Goal: Task Accomplishment & Management: Manage account settings

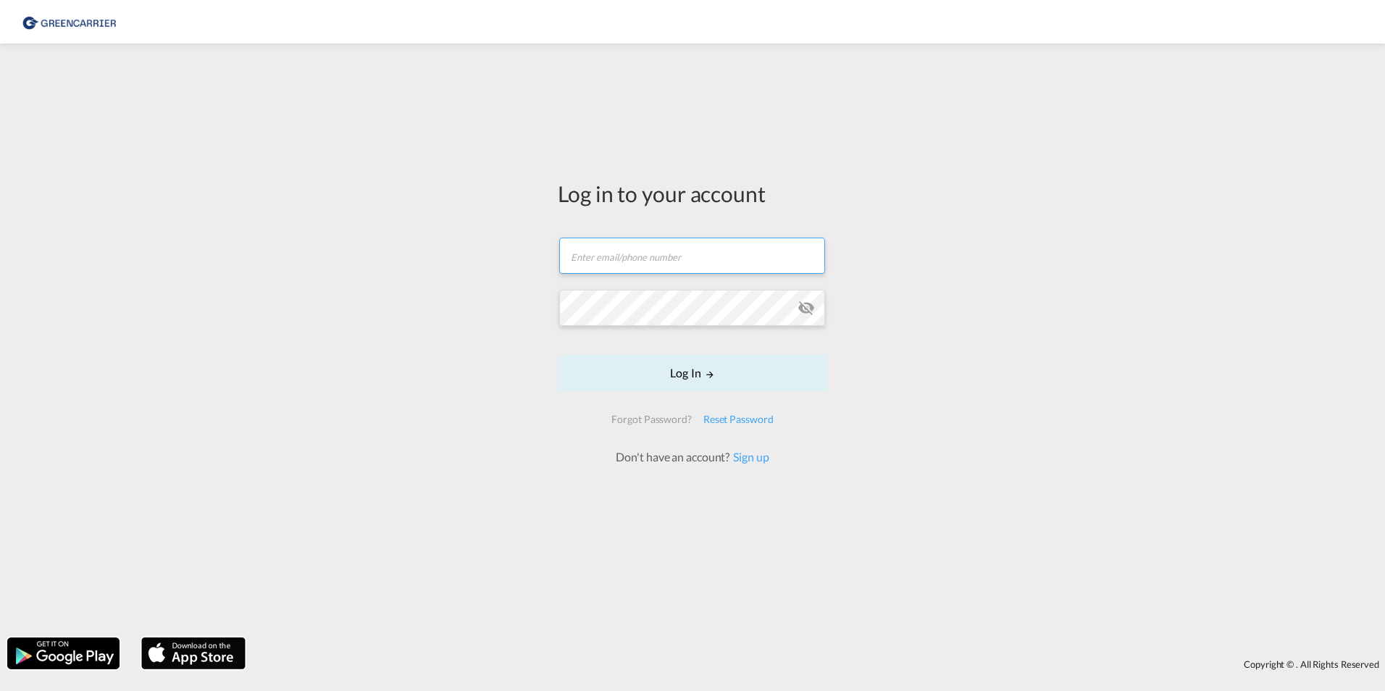
click at [609, 256] on input "text" at bounding box center [692, 256] width 266 height 36
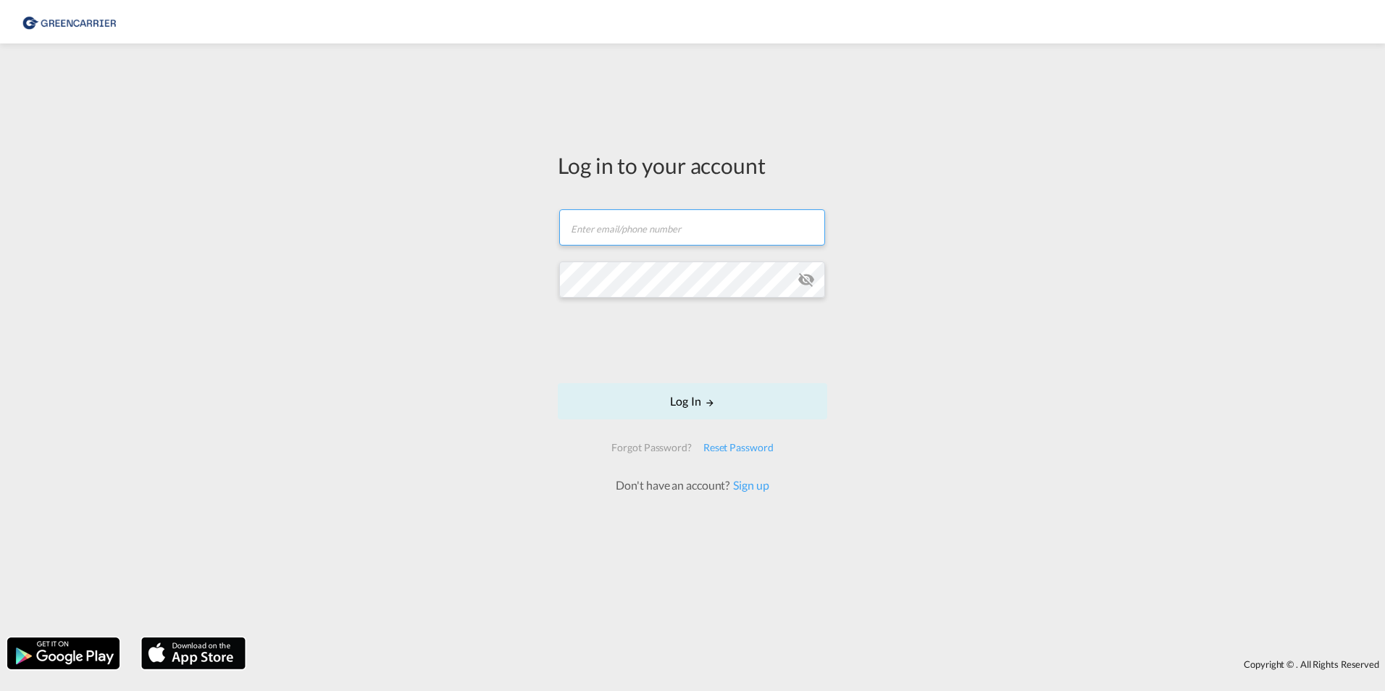
click at [631, 231] on input "text" at bounding box center [692, 227] width 266 height 36
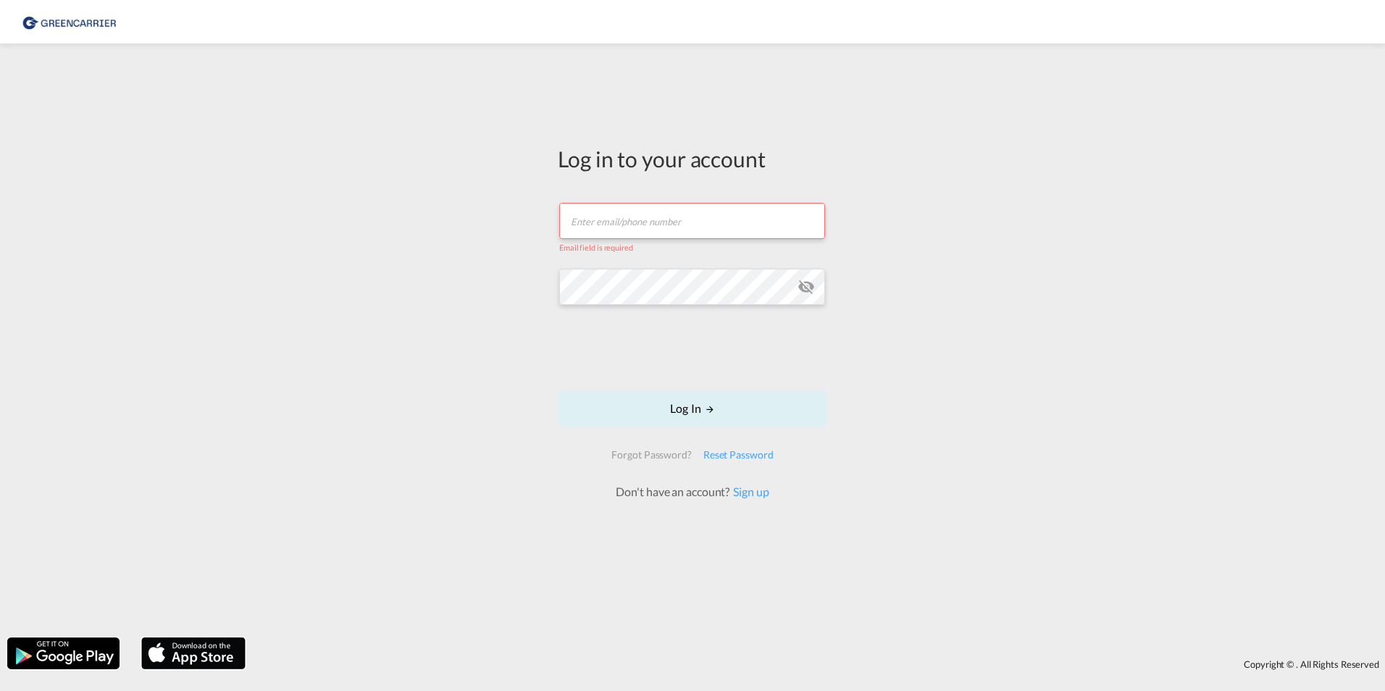
click at [655, 214] on input "text" at bounding box center [692, 221] width 266 height 36
paste input "[DOMAIN_NAME][EMAIL_ADDRESS][DOMAIN_NAME]"
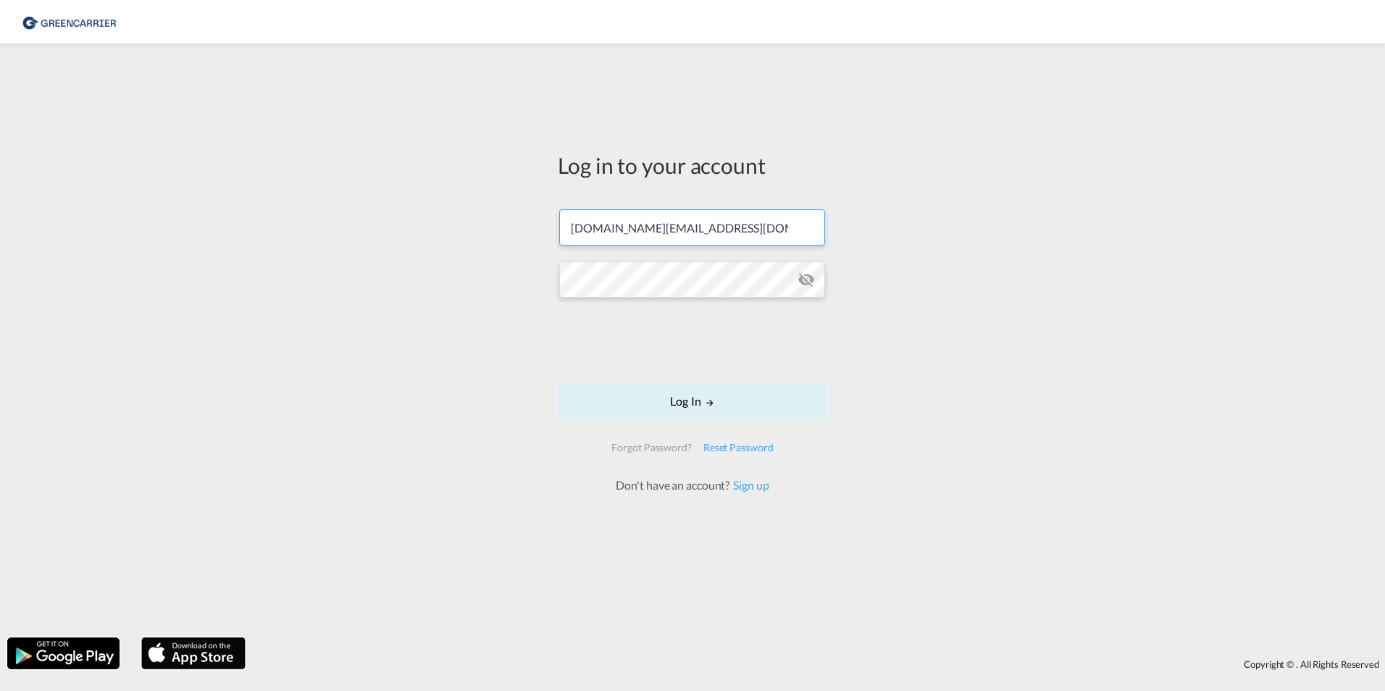
type input "[DOMAIN_NAME][EMAIL_ADDRESS][DOMAIN_NAME]"
click at [652, 403] on button "Log In" at bounding box center [692, 401] width 269 height 36
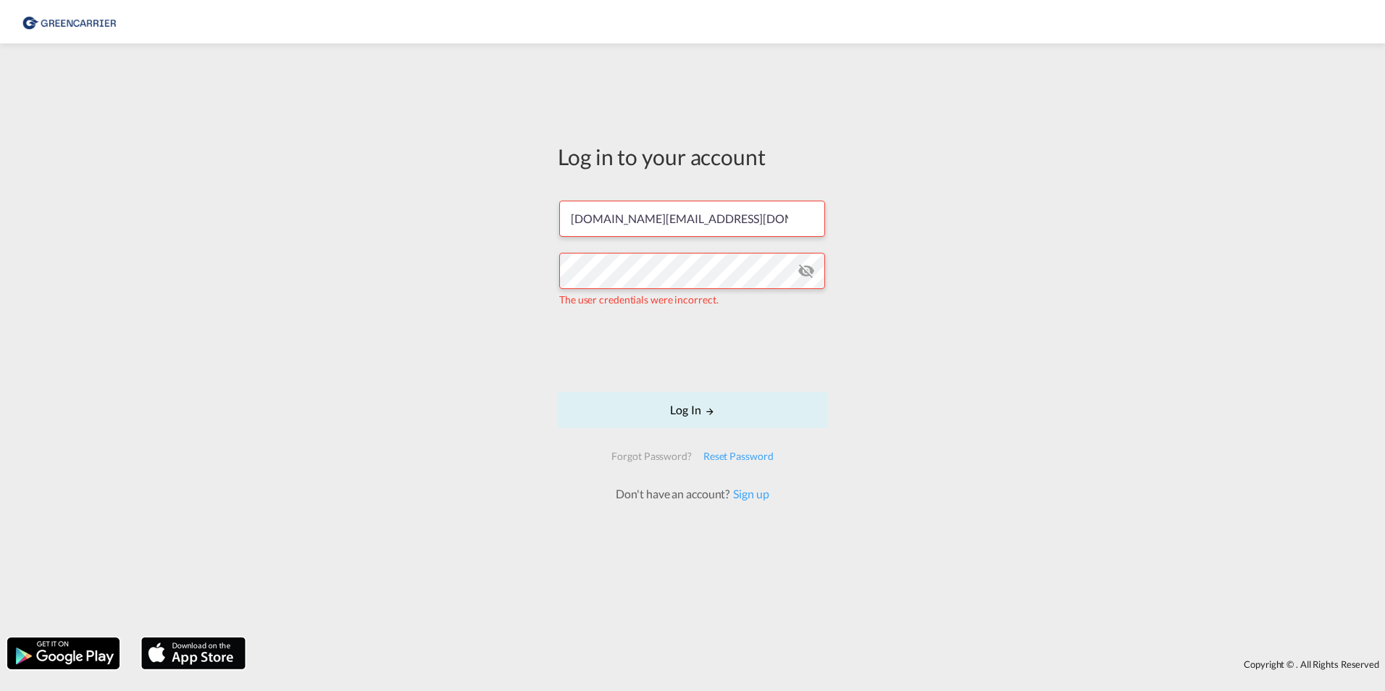
click at [809, 272] on md-icon "icon-eye-off" at bounding box center [805, 270] width 17 height 17
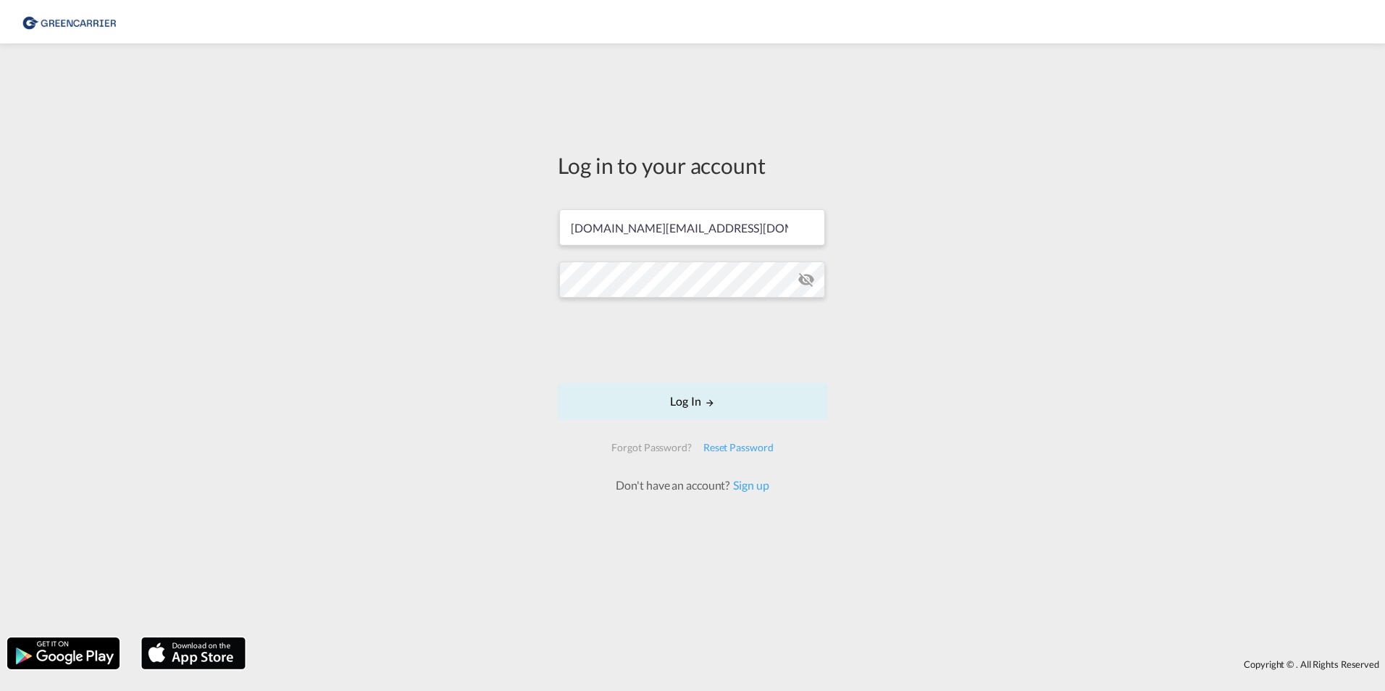
click at [809, 280] on md-icon "icon-eye-off" at bounding box center [805, 279] width 17 height 17
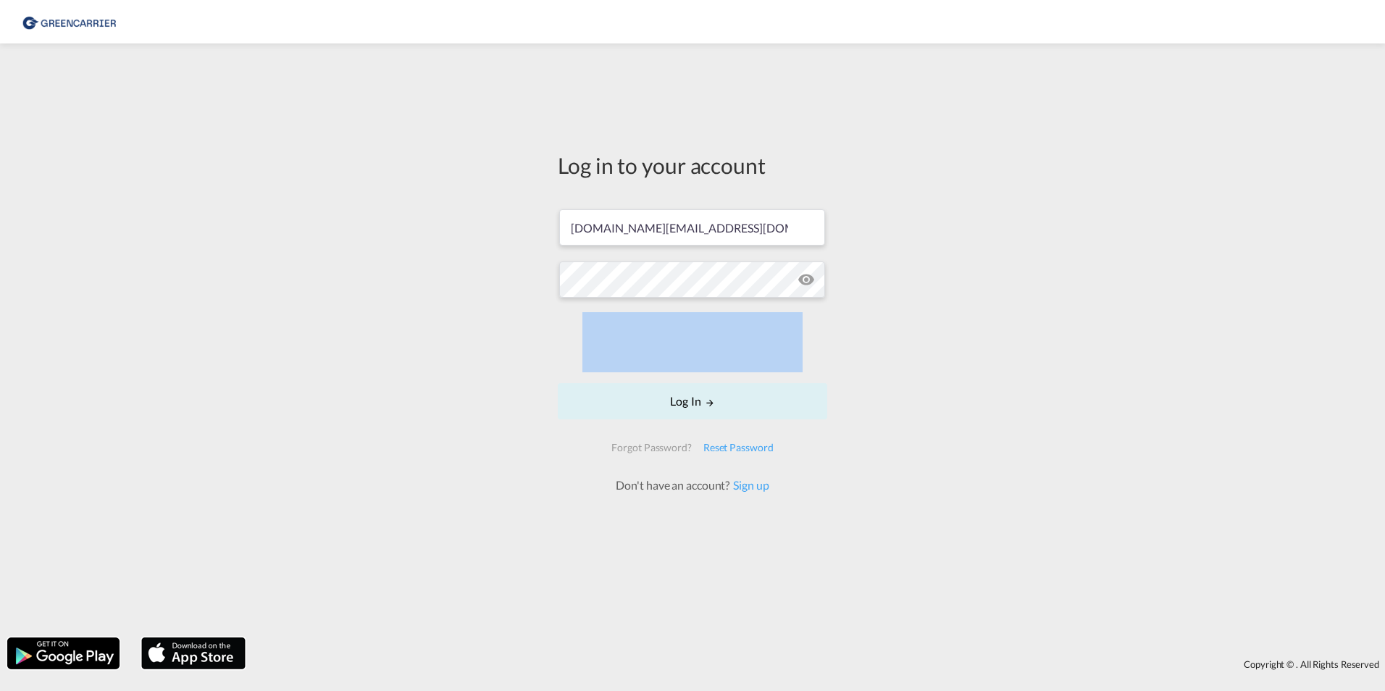
click at [809, 280] on md-icon "icon-eye-off" at bounding box center [805, 279] width 17 height 17
click at [683, 406] on button "Log In" at bounding box center [692, 401] width 269 height 36
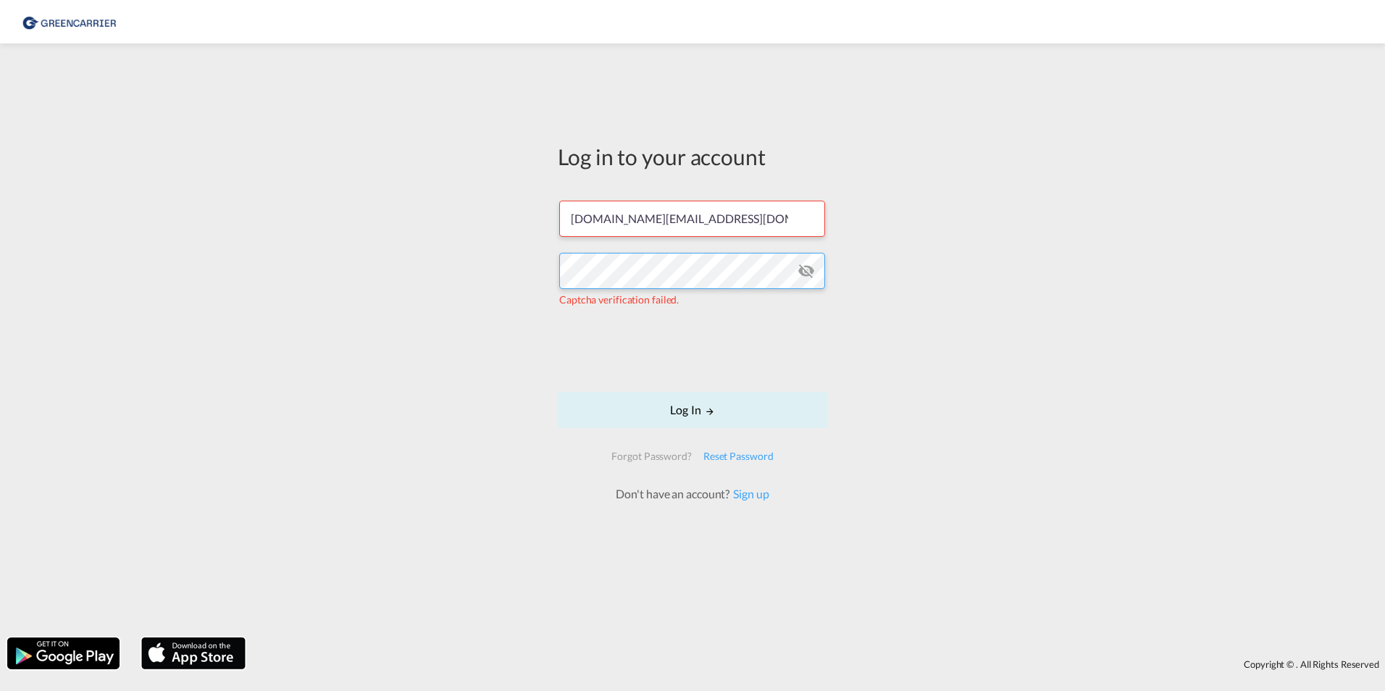
click at [798, 265] on md-input-container "Captcha verification failed." at bounding box center [692, 279] width 266 height 57
click at [808, 266] on md-icon "icon-eye-off" at bounding box center [805, 270] width 17 height 17
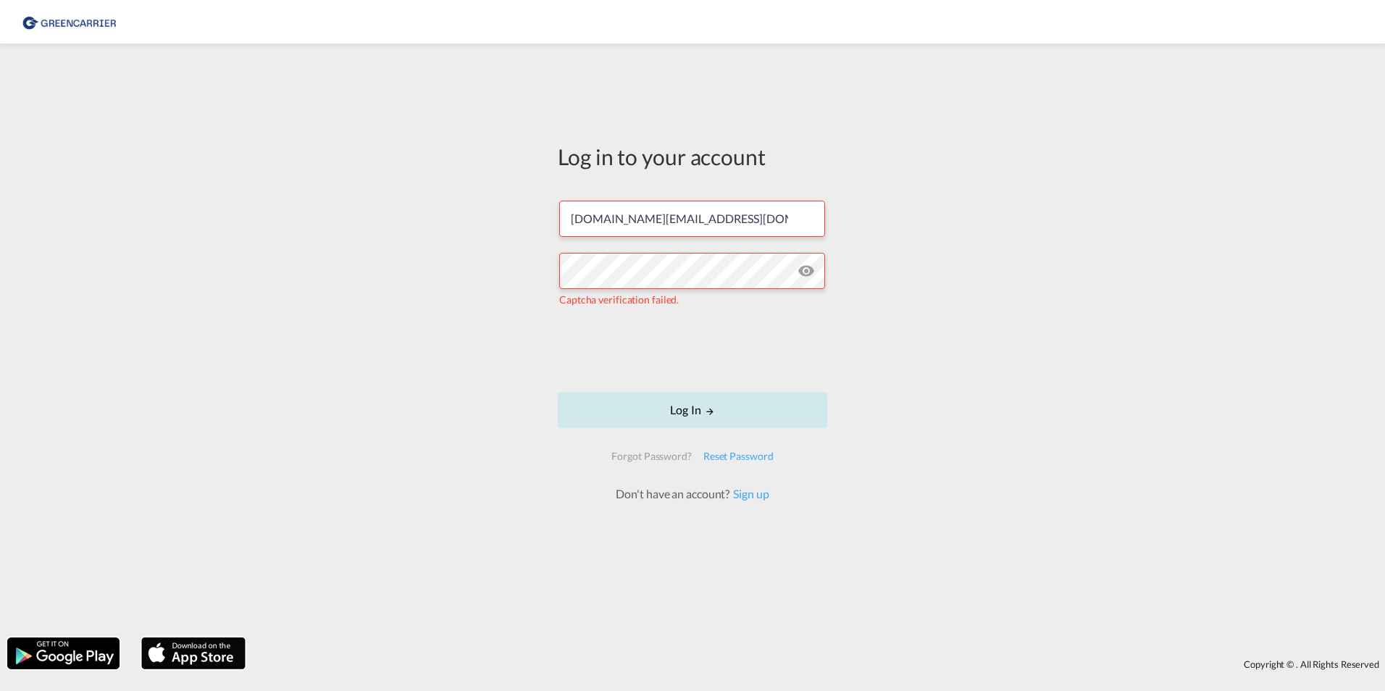
click at [676, 411] on button "Log In" at bounding box center [692, 410] width 269 height 36
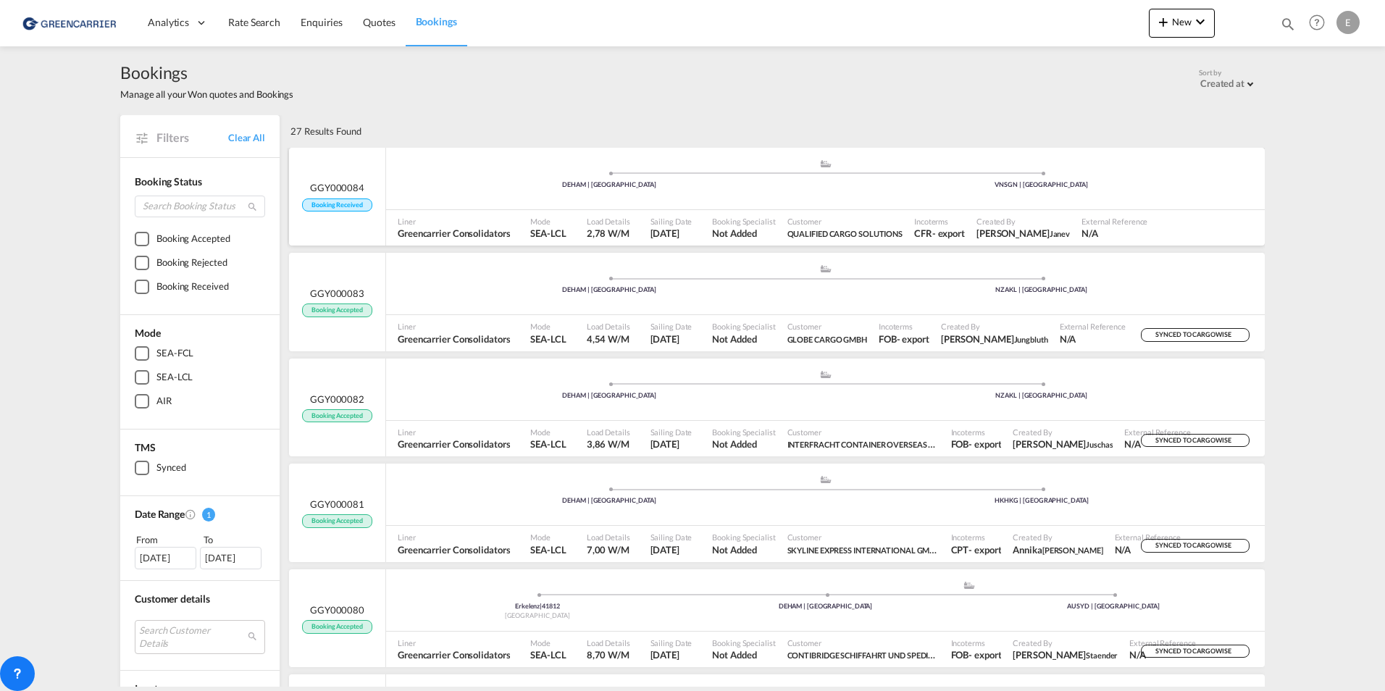
click at [347, 201] on span "Booking Received" at bounding box center [337, 205] width 70 height 14
click at [336, 205] on span "Booking Received" at bounding box center [337, 205] width 70 height 14
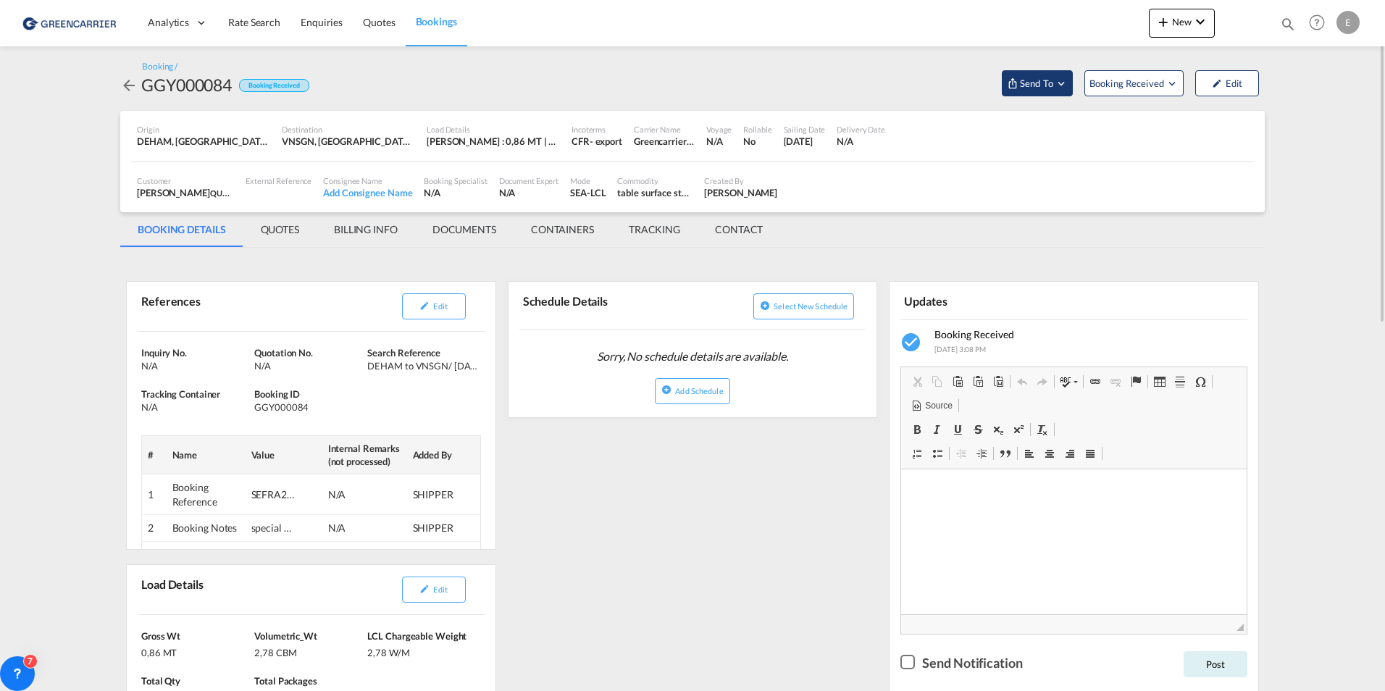
click at [1056, 79] on md-icon "Open demo menu" at bounding box center [1060, 83] width 13 height 13
click at [1213, 129] on button "Send Booking" at bounding box center [1209, 133] width 139 height 33
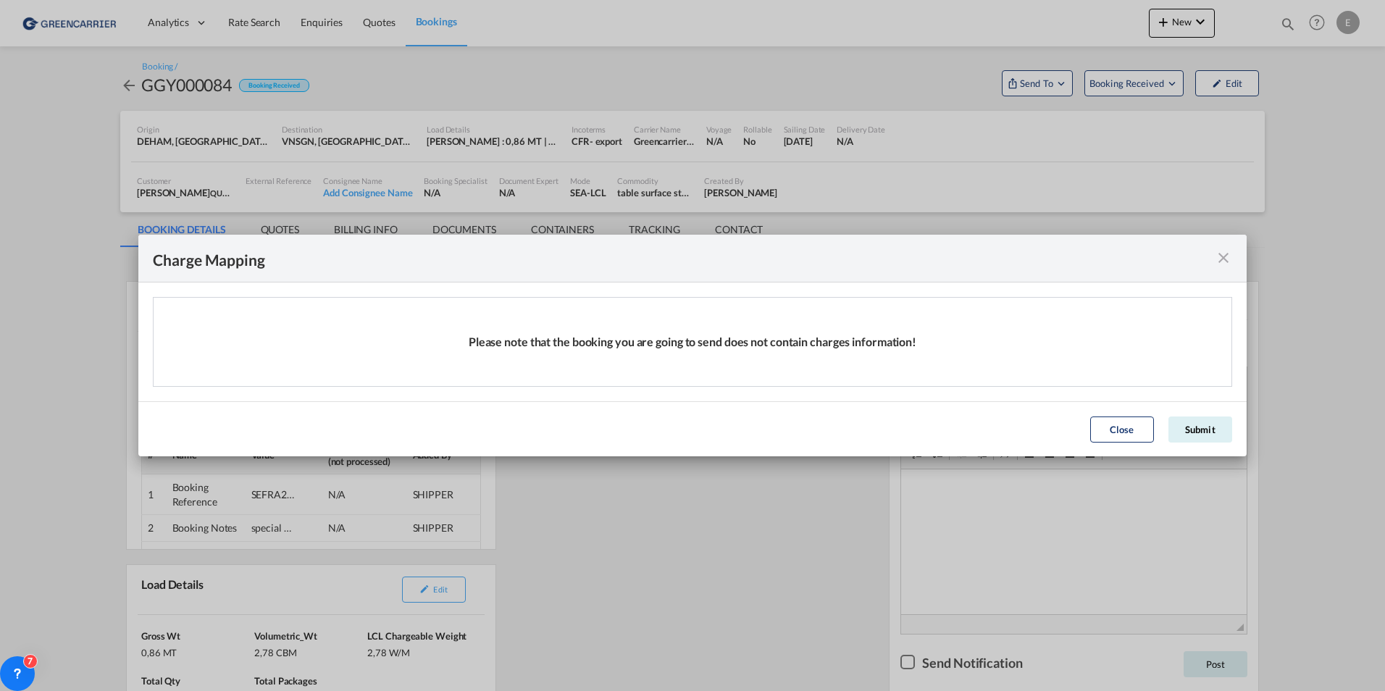
drag, startPoint x: 1192, startPoint y: 427, endPoint x: 1168, endPoint y: 398, distance: 37.0
click at [1168, 398] on md-dialog "Charge Mapping Please note that the booking you are going to send does not cont…" at bounding box center [692, 346] width 1108 height 222
click at [1198, 435] on button "Submit" at bounding box center [1200, 429] width 64 height 26
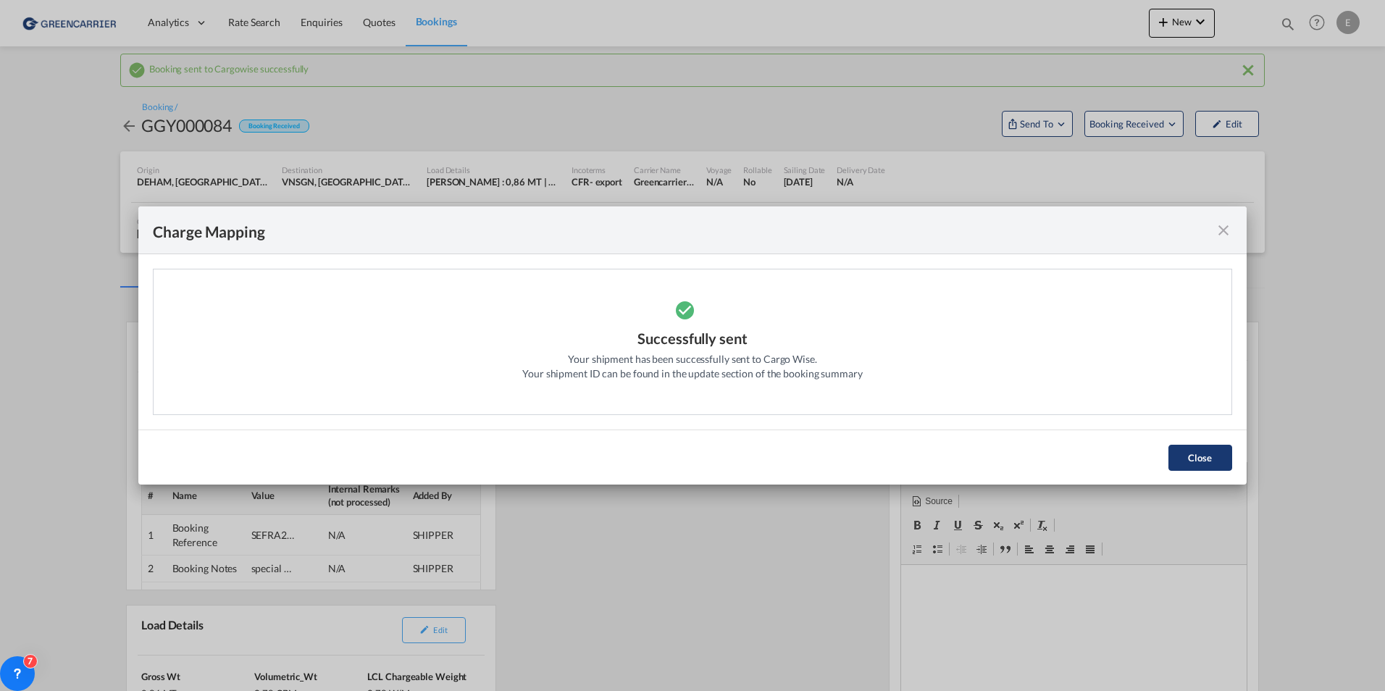
click at [1184, 454] on button "Close" at bounding box center [1200, 458] width 64 height 26
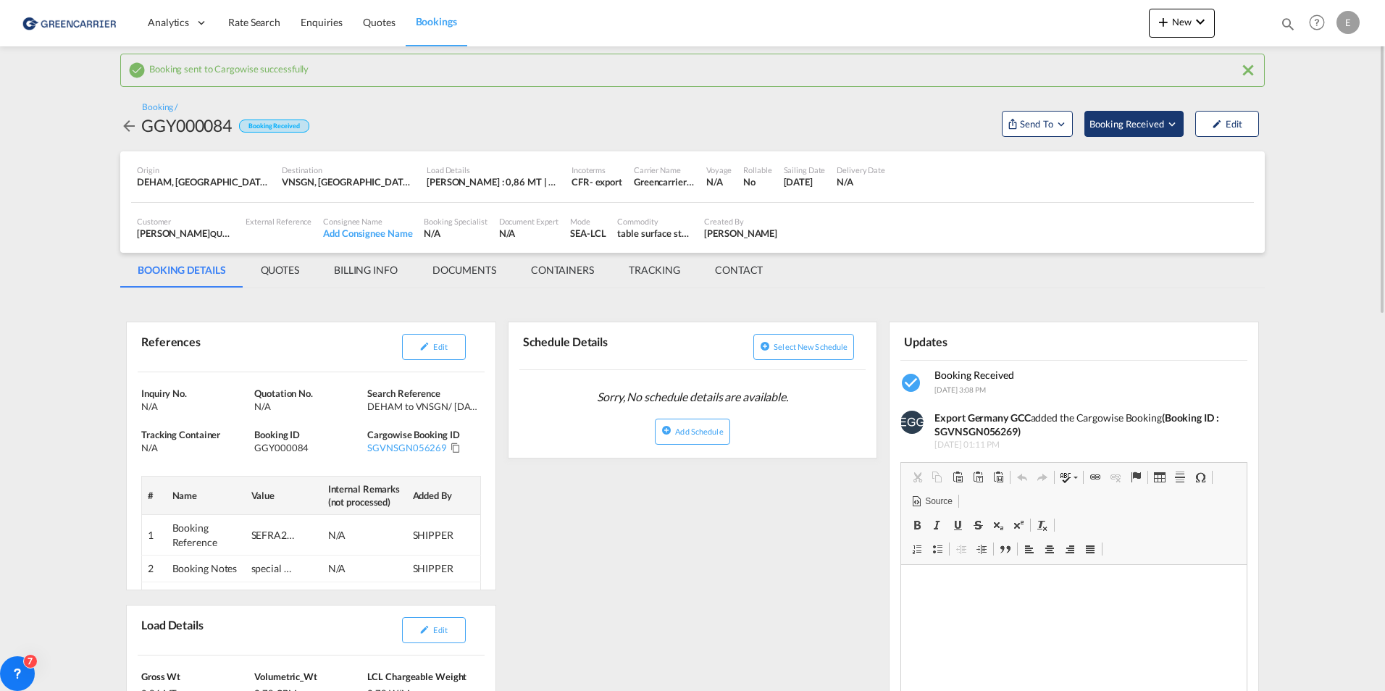
click at [1167, 126] on md-icon "Open demo menu" at bounding box center [1171, 123] width 13 height 13
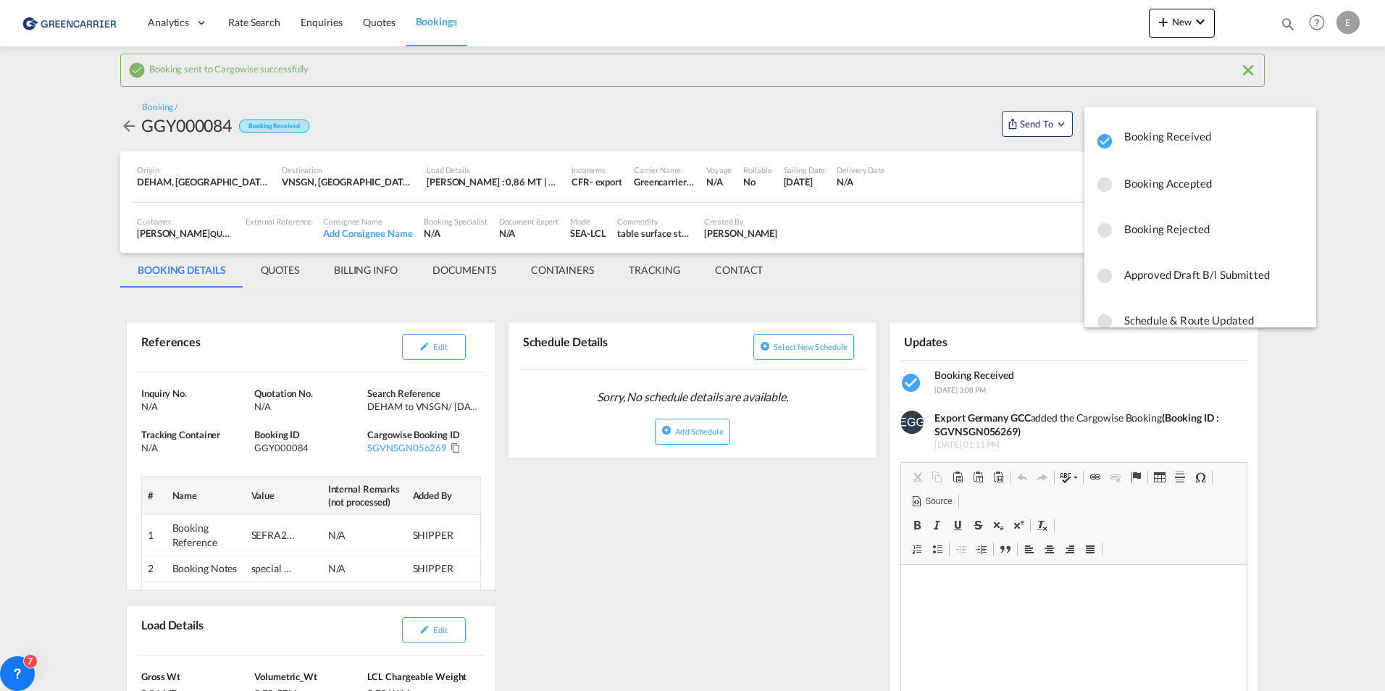
click at [1162, 185] on span "Booking Accepted" at bounding box center [1214, 183] width 180 height 26
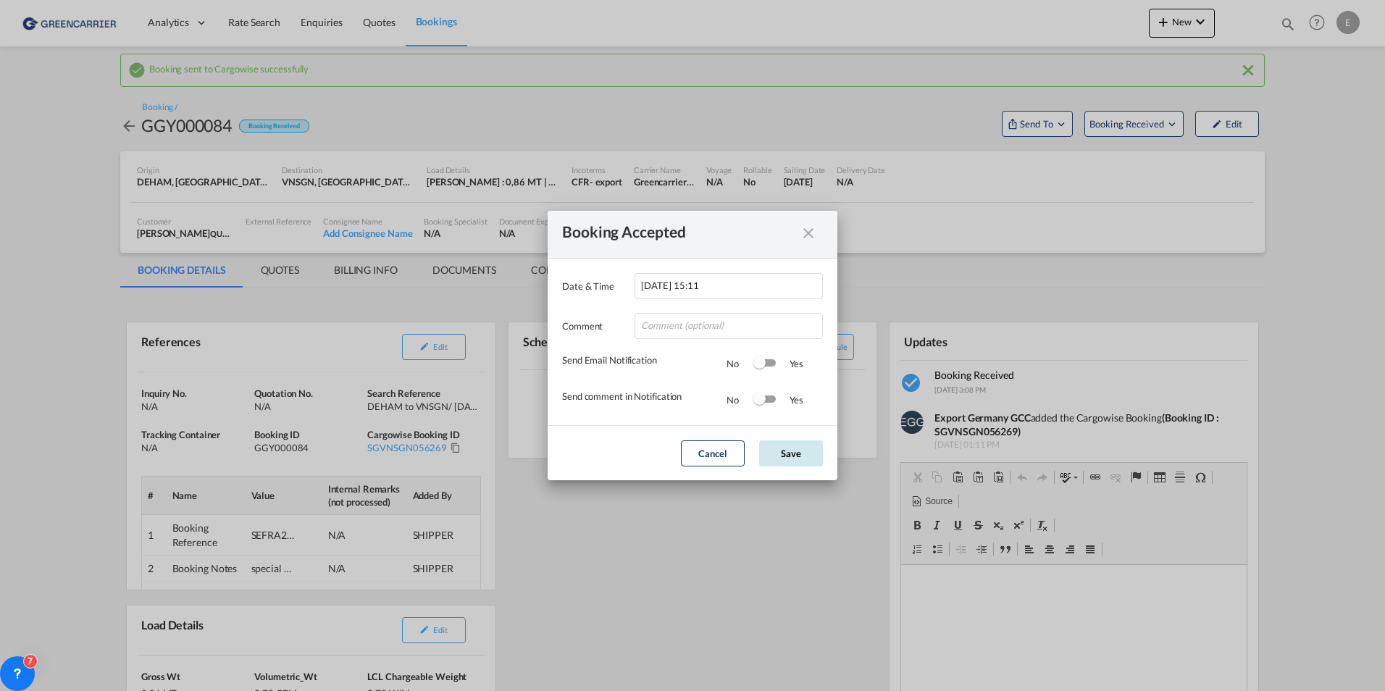
click at [790, 461] on button "Save" at bounding box center [791, 453] width 64 height 26
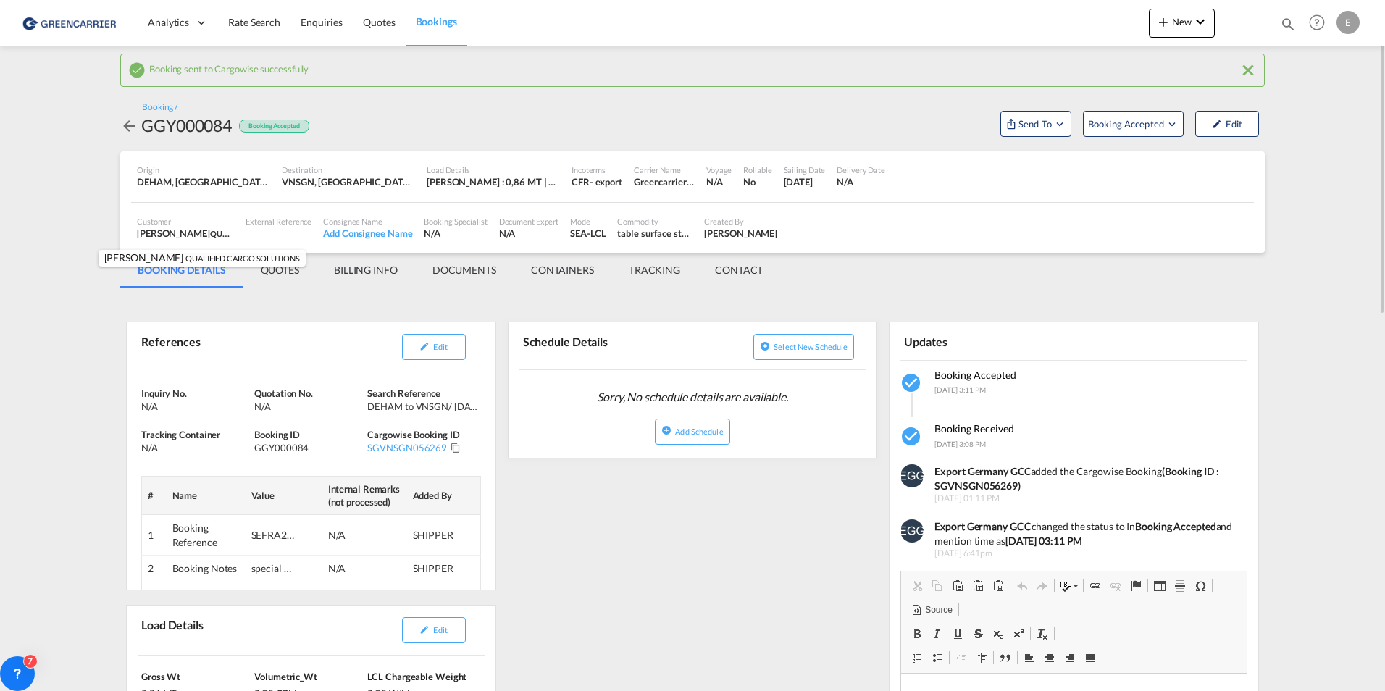
drag, startPoint x: 206, startPoint y: 233, endPoint x: 214, endPoint y: 232, distance: 8.7
click at [214, 232] on span "QUALIFIED CARGO SOLUTIONS" at bounding box center [268, 233] width 116 height 12
drag, startPoint x: 745, startPoint y: 233, endPoint x: 705, endPoint y: 235, distance: 40.6
click at [705, 235] on div "[PERSON_NAME]" at bounding box center [740, 233] width 73 height 13
copy div "[PERSON_NAME]"
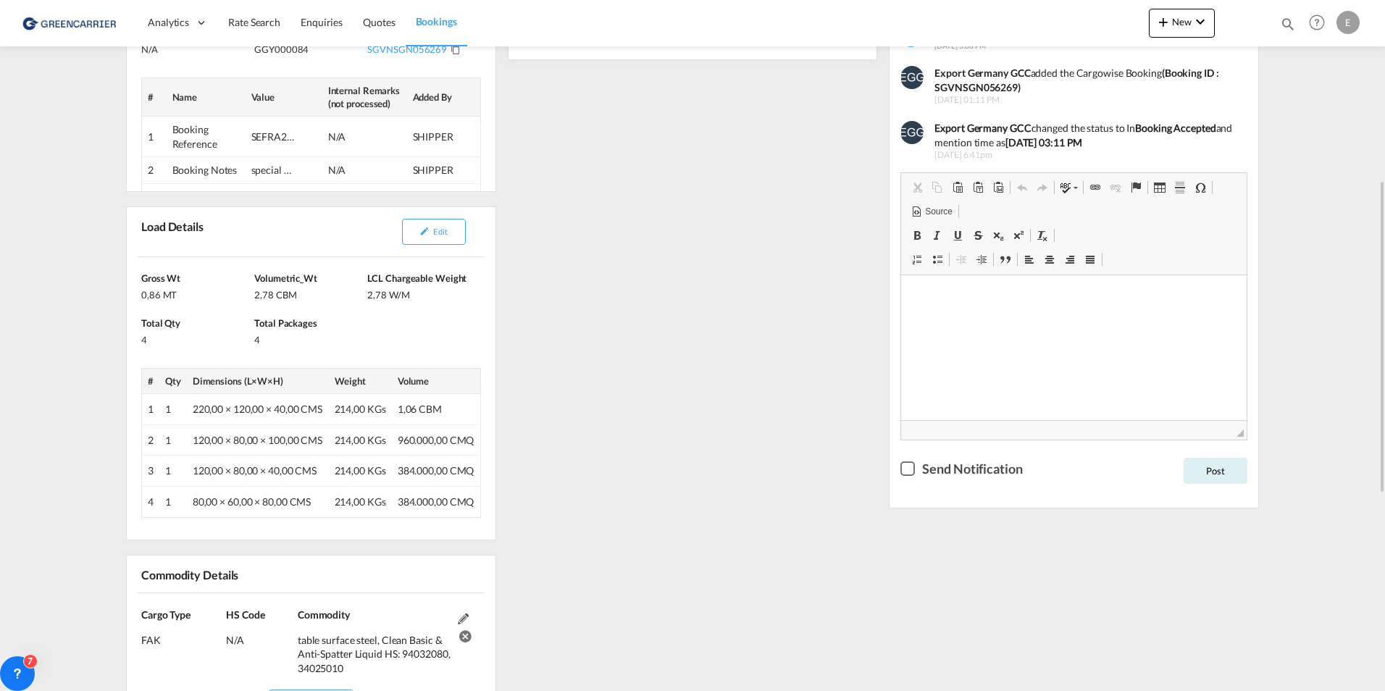
scroll to position [36, 0]
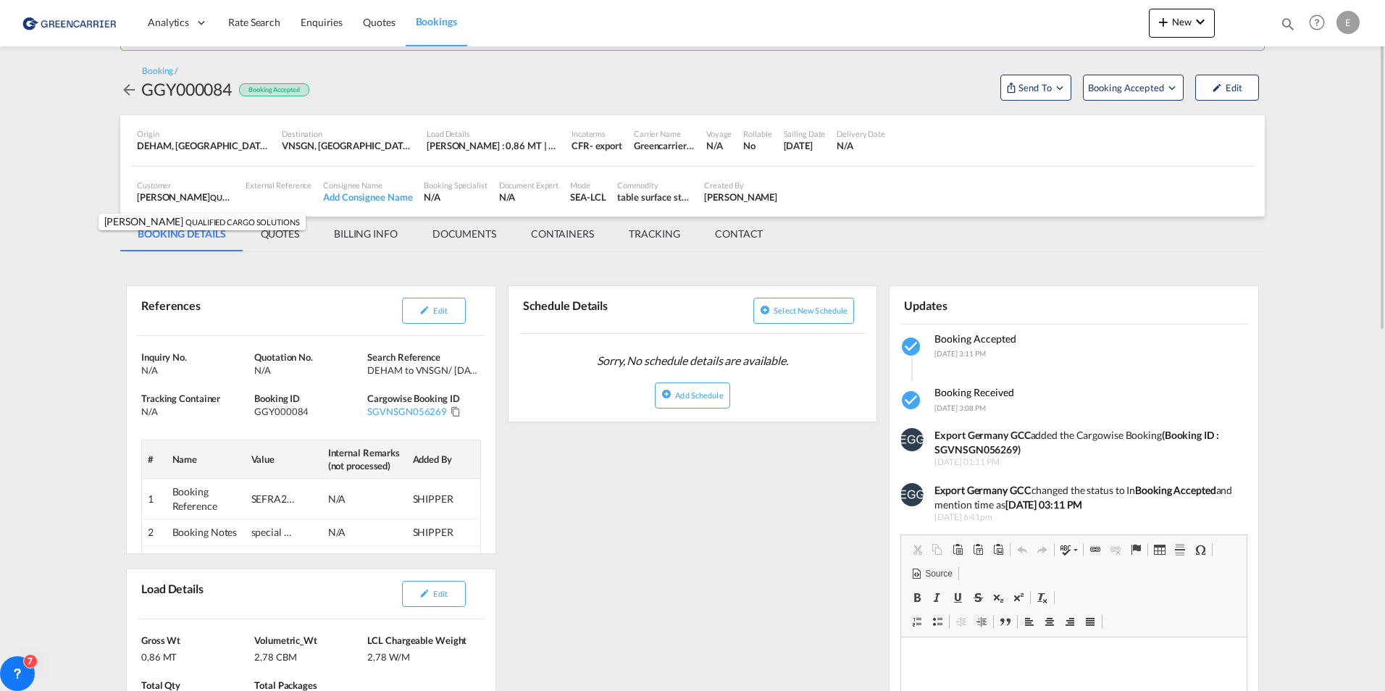
click at [210, 197] on span "QUALIFIED CARGO SOLUTIONS" at bounding box center [268, 197] width 116 height 12
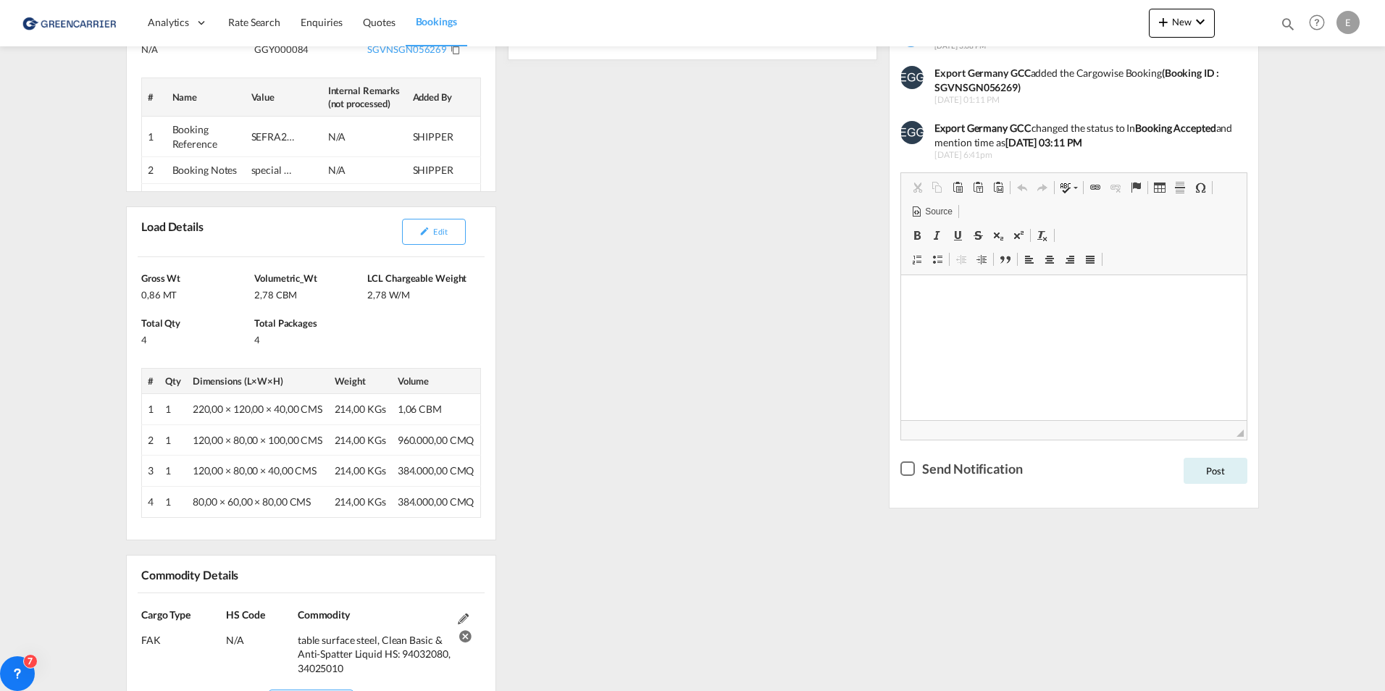
scroll to position [0, 0]
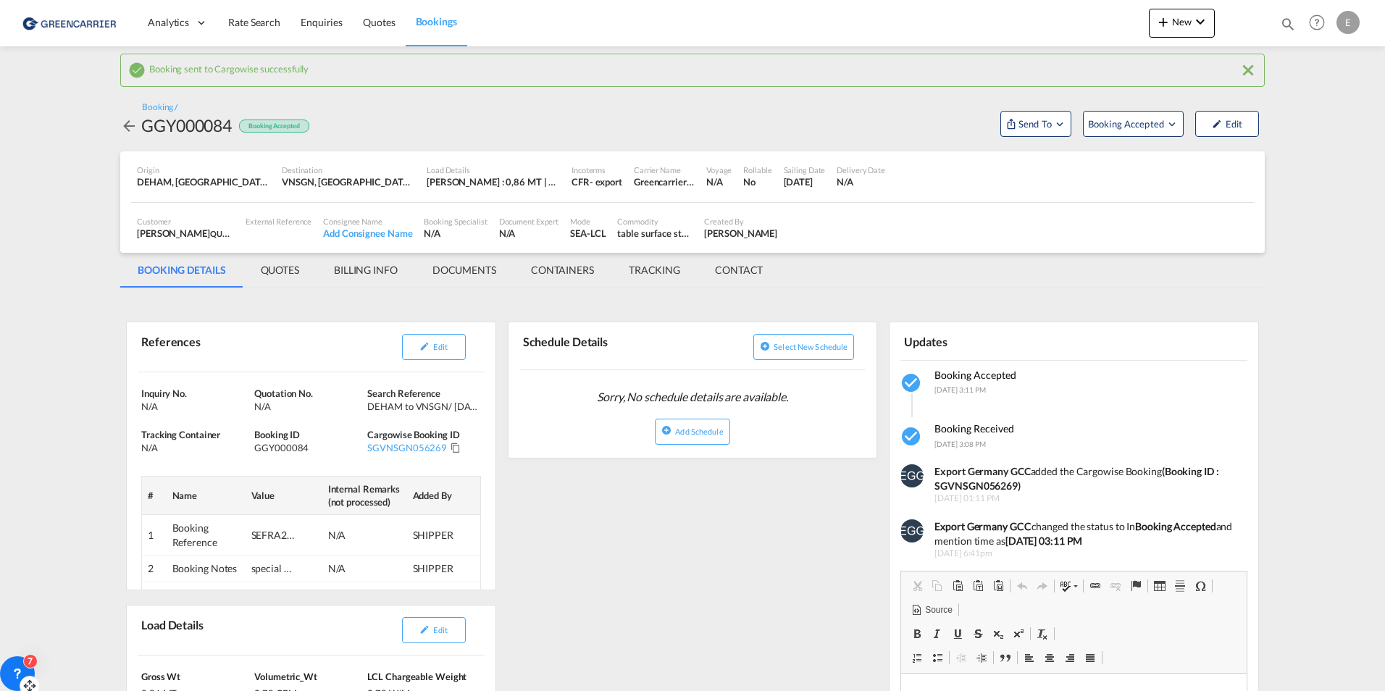
click at [14, 669] on icon at bounding box center [17, 673] width 14 height 14
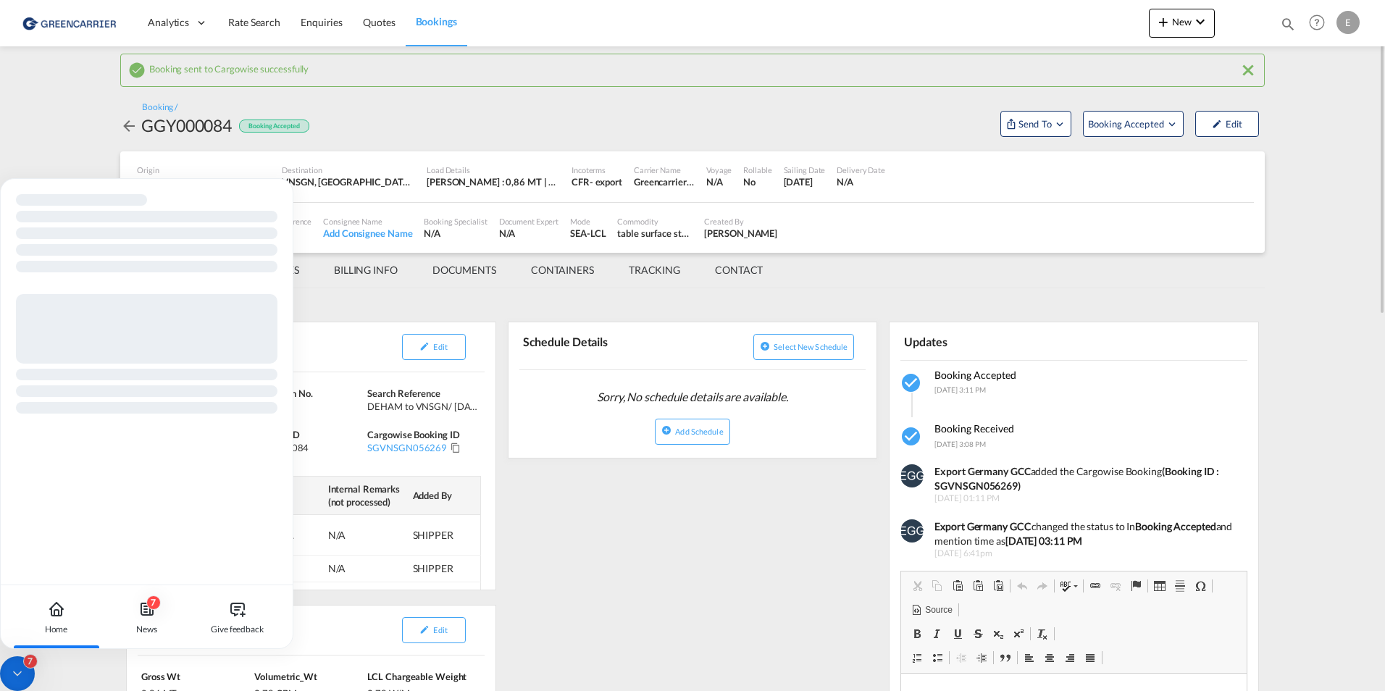
click at [741, 104] on div "Booking / GGY000084 Booking Accepted Send To Booking Accepted Edit" at bounding box center [692, 118] width 1144 height 35
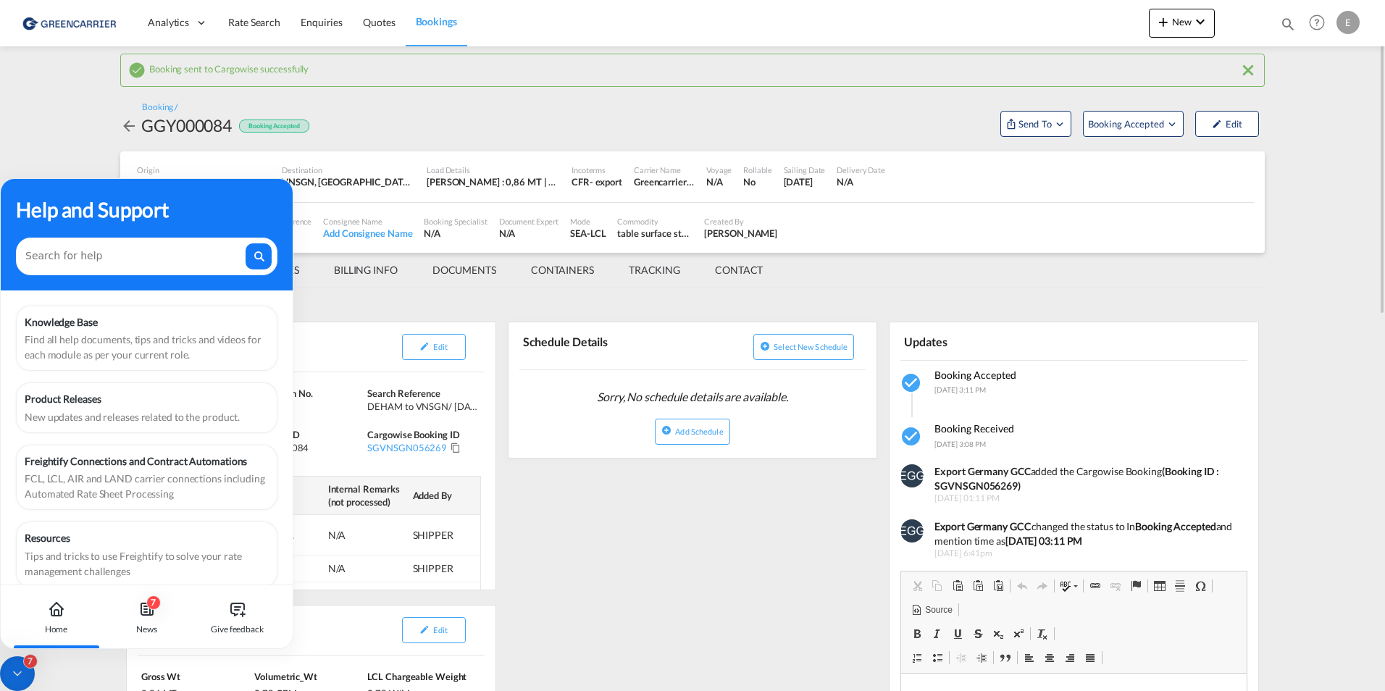
click at [51, 167] on md-content "Analytics Dashboard Rate Search Enquiries Quotes Bookings New Quote Bookings" at bounding box center [692, 345] width 1385 height 691
click at [130, 619] on div "7 News" at bounding box center [146, 617] width 80 height 64
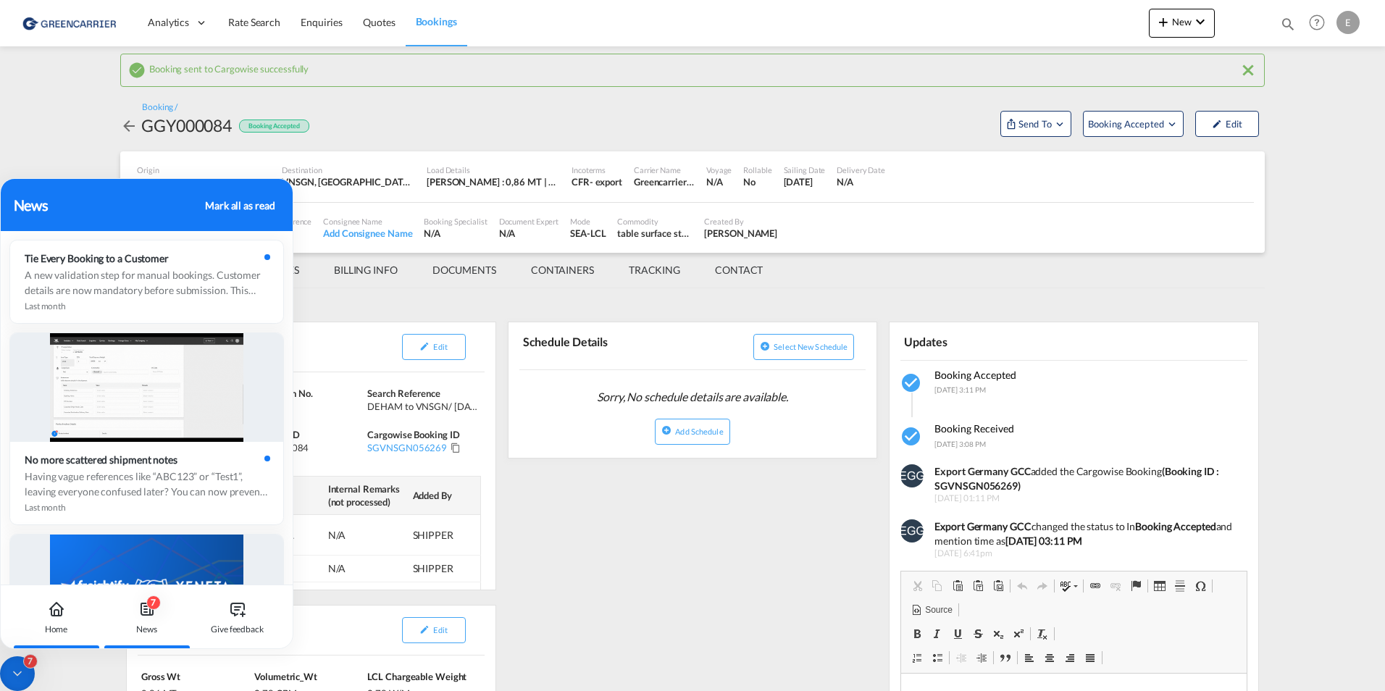
click at [77, 618] on div "Home" at bounding box center [56, 617] width 80 height 64
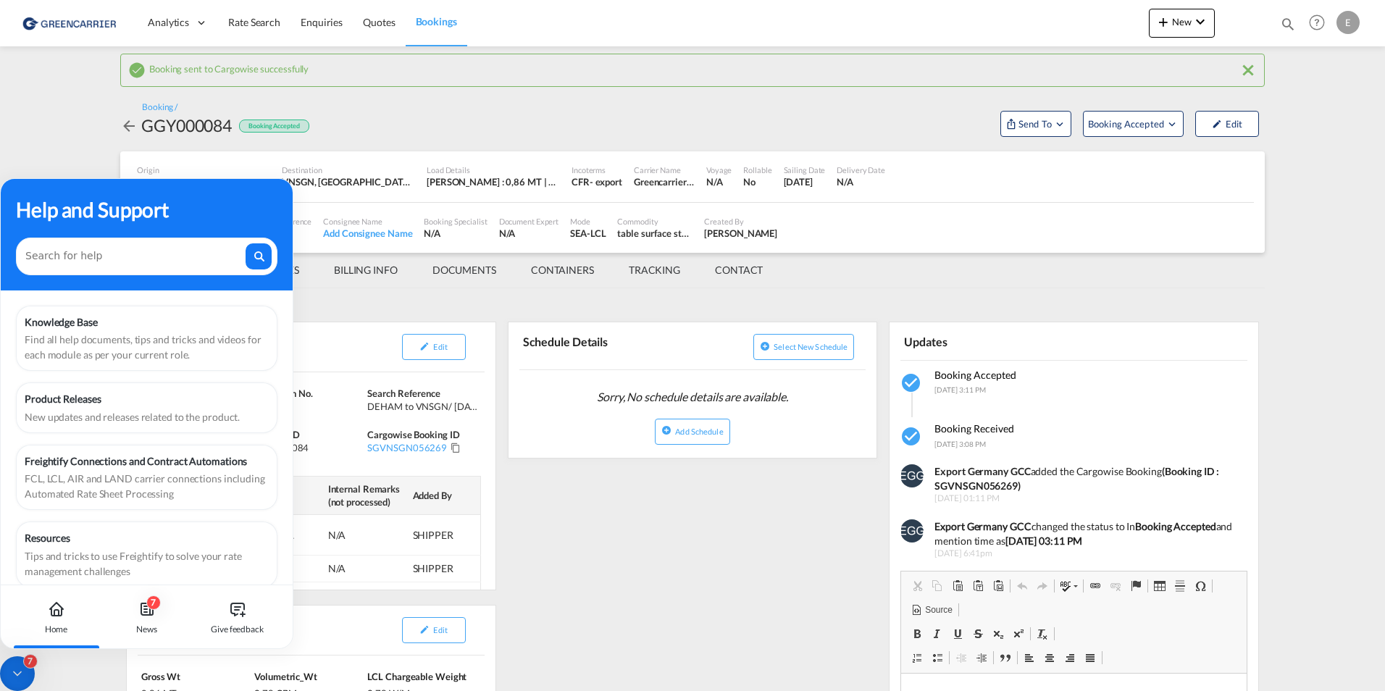
click at [21, 665] on div "7" at bounding box center [17, 673] width 35 height 35
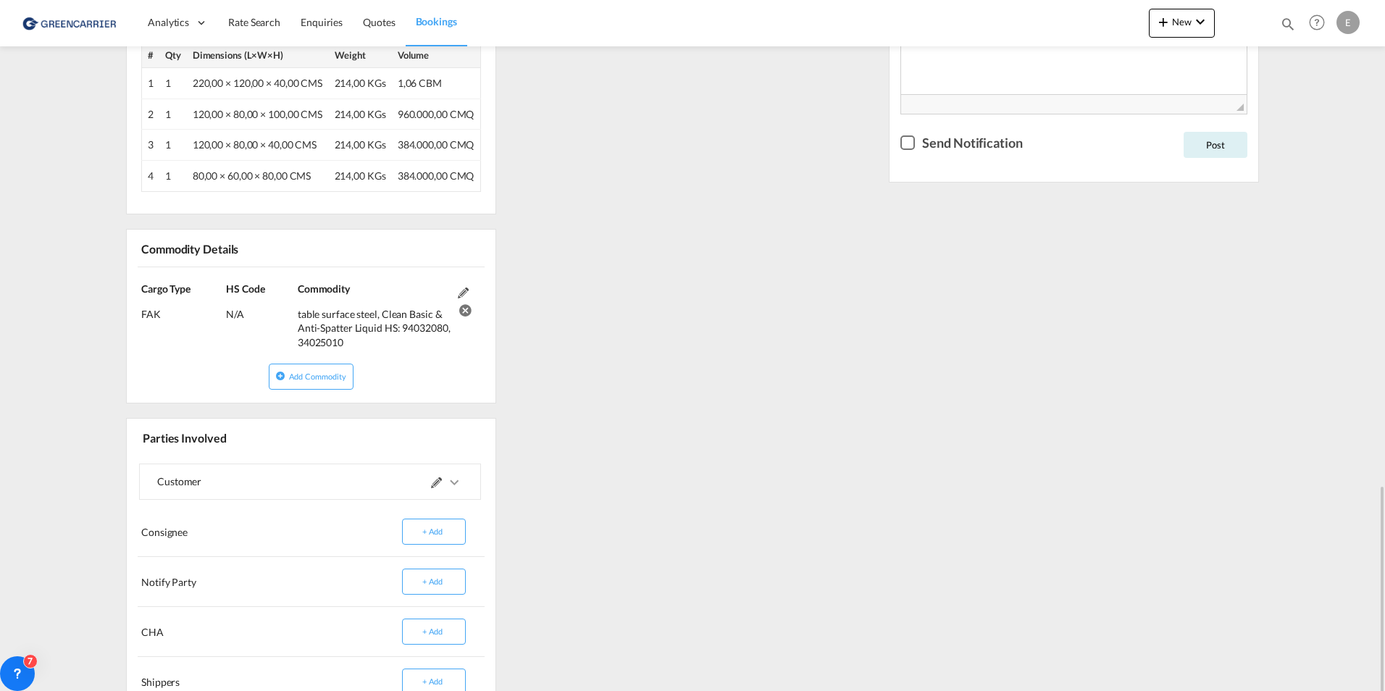
scroll to position [833, 0]
